Goal: Navigation & Orientation: Find specific page/section

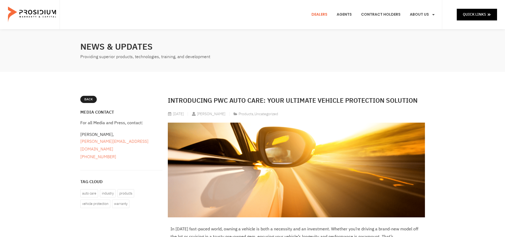
click at [322, 14] on link "Dealers" at bounding box center [320, 15] width 24 height 20
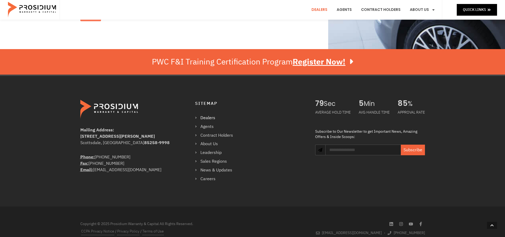
scroll to position [411, 0]
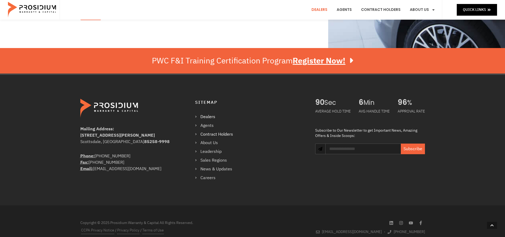
click at [209, 130] on link "Contract Holders" at bounding box center [216, 134] width 43 height 8
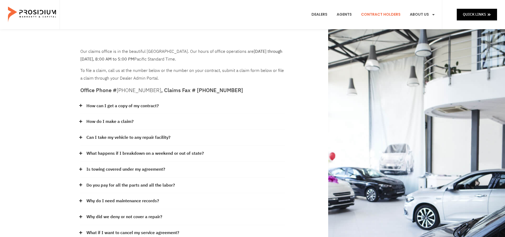
click at [80, 121] on icon at bounding box center [80, 121] width 3 height 3
